Goal: Information Seeking & Learning: Learn about a topic

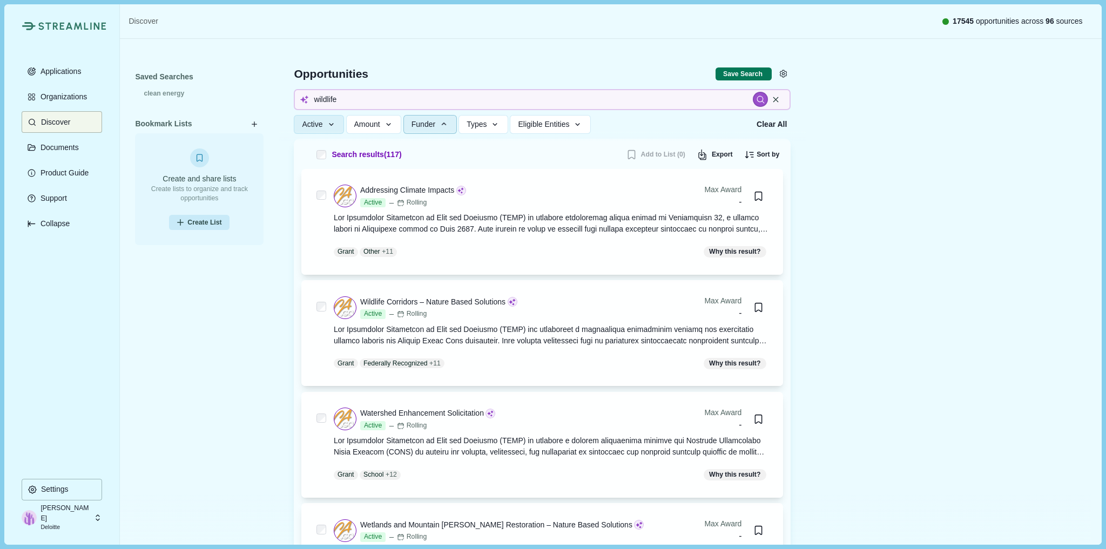
click at [566, 118] on button "Eligible Entities" at bounding box center [550, 124] width 80 height 19
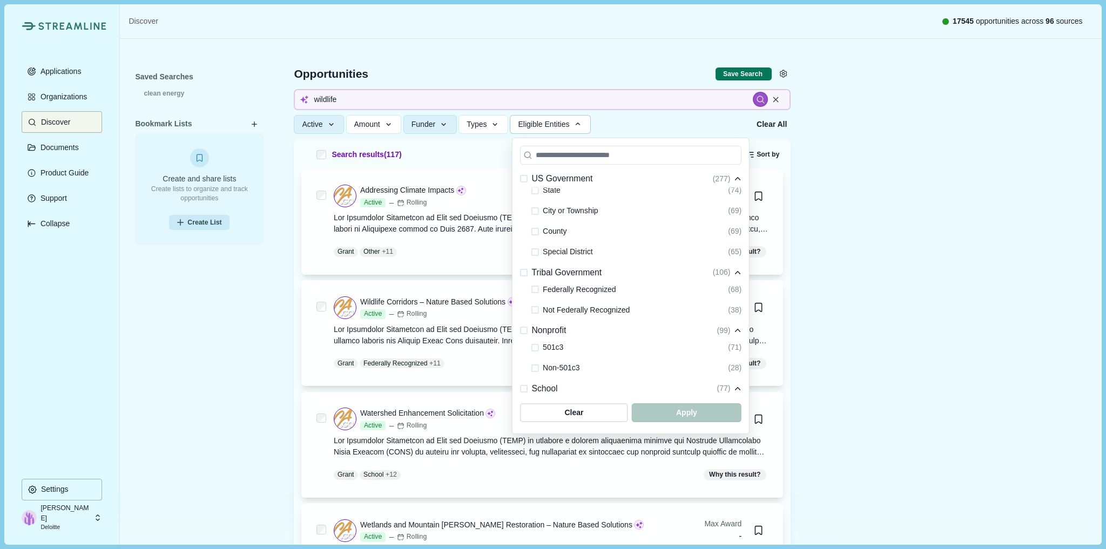
scroll to position [43, 0]
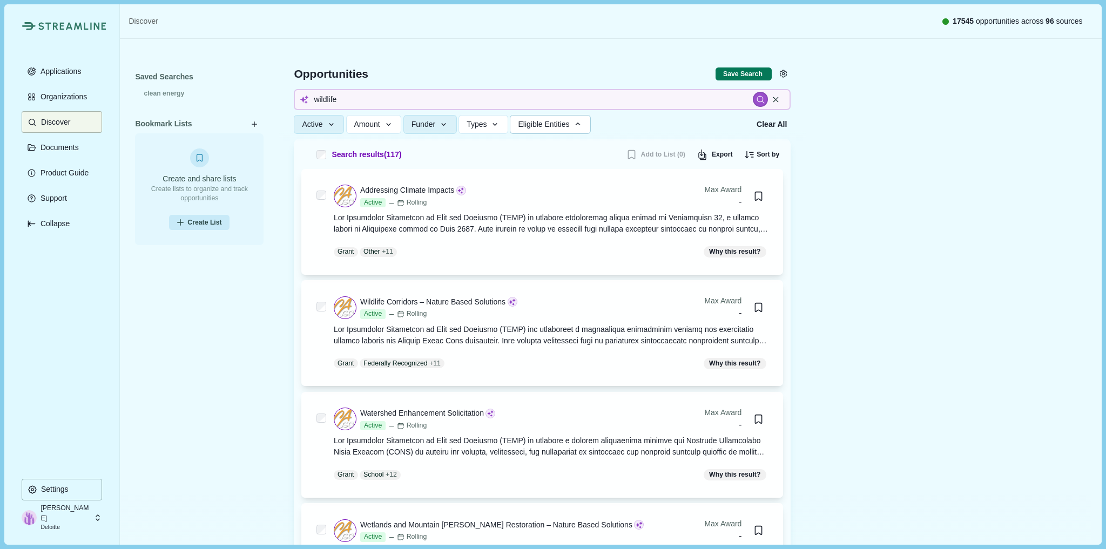
click at [206, 294] on div "Saved Searches clean energy Bookmark Lists Create and share lists Create lists …" at bounding box center [199, 289] width 129 height 440
click at [46, 150] on p "Documents" at bounding box center [58, 147] width 42 height 9
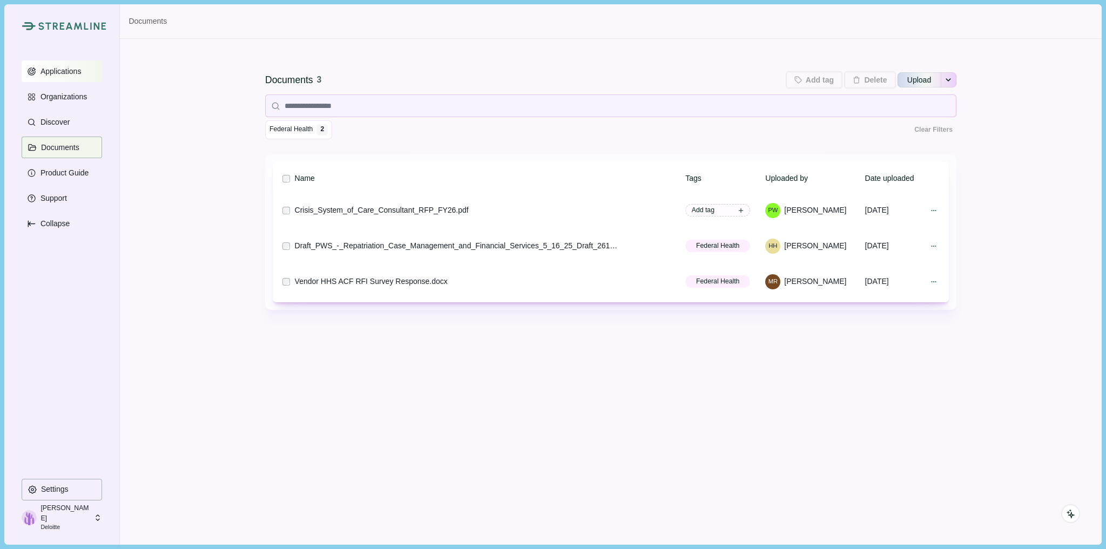
click at [52, 77] on button "Applications" at bounding box center [62, 71] width 80 height 22
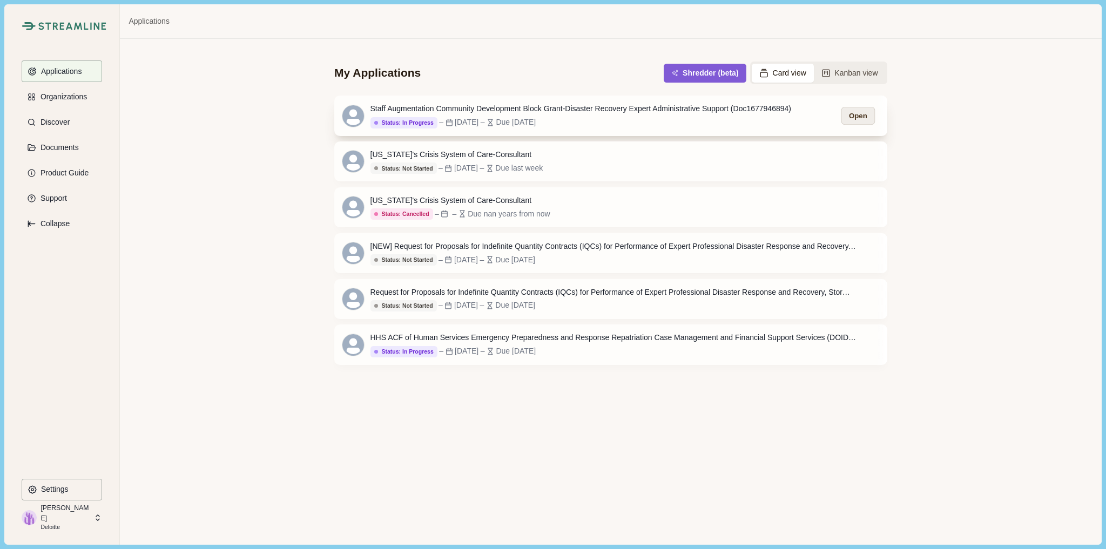
click at [863, 118] on button "Open" at bounding box center [857, 116] width 33 height 18
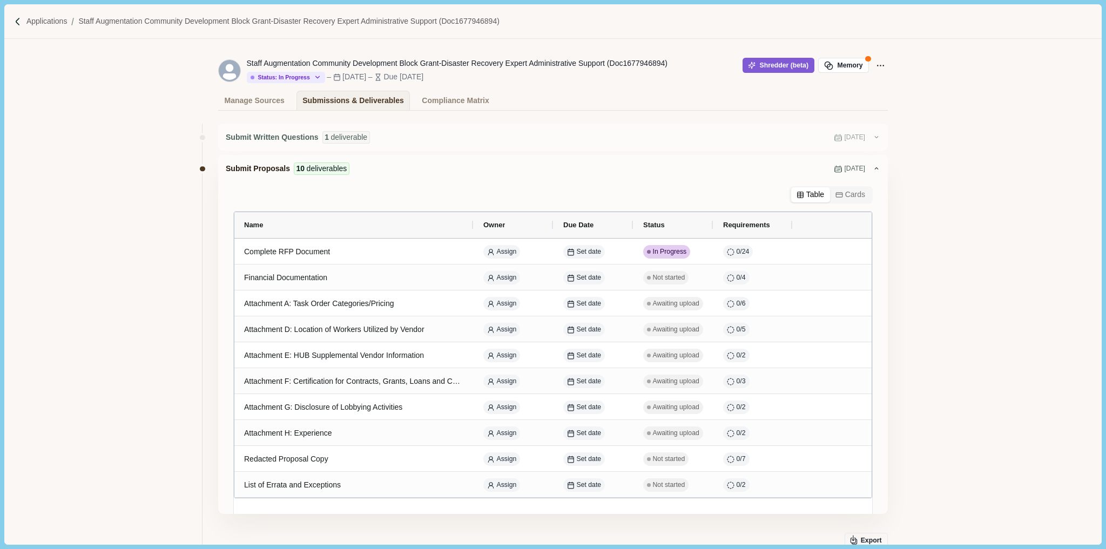
click at [705, 67] on div "Staff Augmentation Community Development Block Grant-Disaster Recovery Expert A…" at bounding box center [480, 70] width 524 height 25
click at [18, 20] on img at bounding box center [17, 21] width 9 height 9
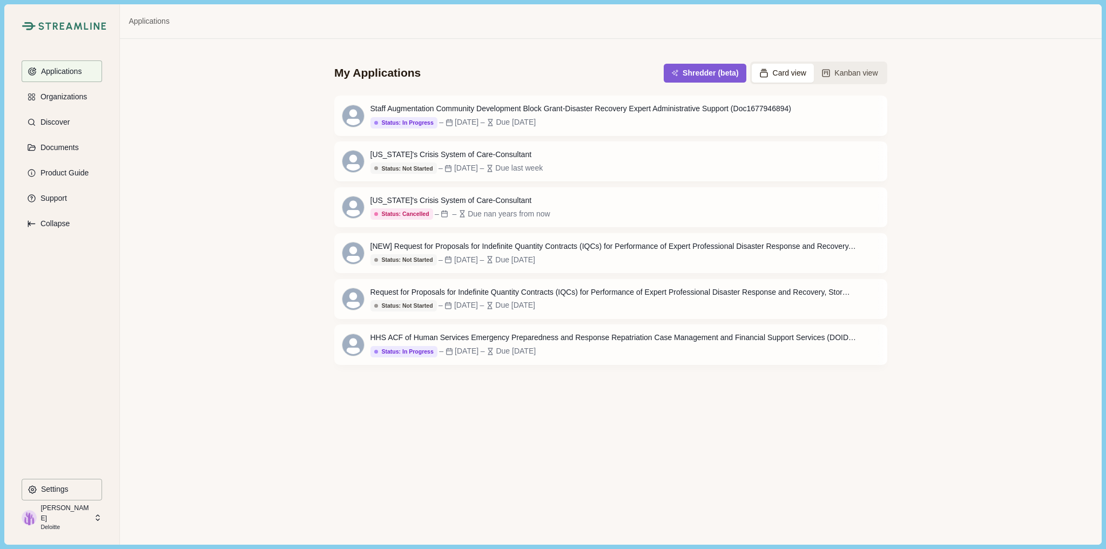
click at [1036, 259] on div "My Applications Shredder (beta) Card view Kanban view Staff Augmentation Commun…" at bounding box center [610, 291] width 981 height 505
drag, startPoint x: 1038, startPoint y: 243, endPoint x: 1069, endPoint y: 257, distance: 34.3
click at [1036, 244] on div "My Applications Shredder (beta) Card view Kanban view Staff Augmentation Commun…" at bounding box center [610, 291] width 981 height 505
